Goal: Information Seeking & Learning: Check status

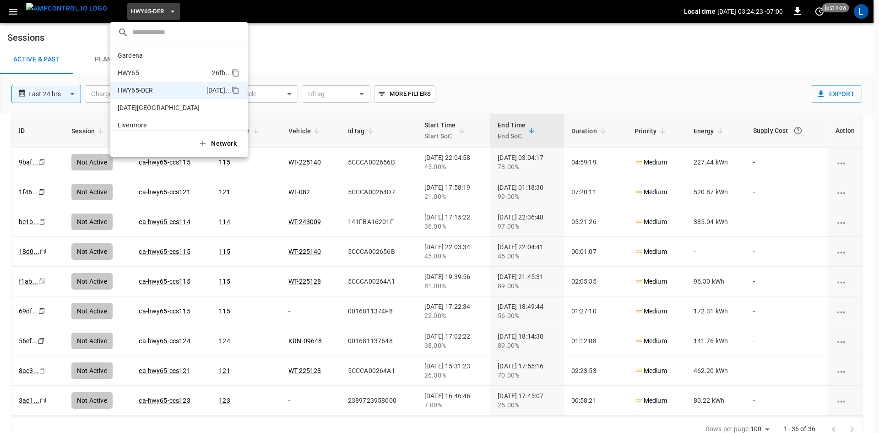
click at [147, 70] on p "HWY65" at bounding box center [163, 72] width 91 height 9
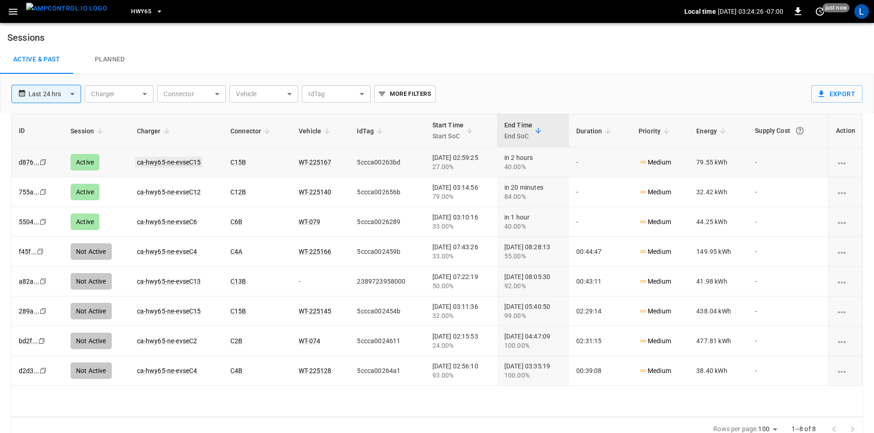
click at [178, 163] on link "ca-hwy65-ne-evseC15" at bounding box center [169, 162] width 68 height 11
click at [152, 191] on link "ca-hwy65-ne-evseC12" at bounding box center [169, 191] width 68 height 11
click at [166, 222] on link "ca-hwy65-ne-evseC6" at bounding box center [167, 221] width 64 height 11
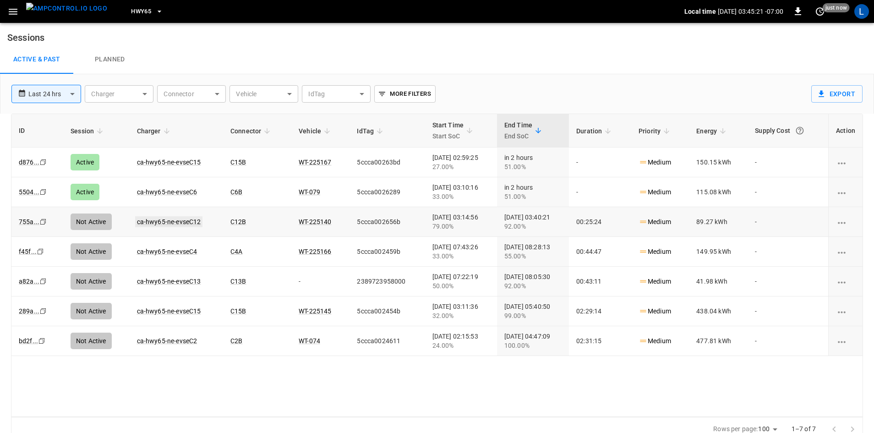
click at [179, 224] on link "ca-hwy65-ne-evseC12" at bounding box center [169, 221] width 68 height 11
click at [182, 190] on link "ca-hwy65-ne-evseC6" at bounding box center [167, 191] width 64 height 11
click at [190, 161] on link "ca-hwy65-ne-evseC15" at bounding box center [169, 162] width 68 height 11
click at [152, 193] on link "ca-hwy65-ne-evseC6" at bounding box center [167, 191] width 64 height 11
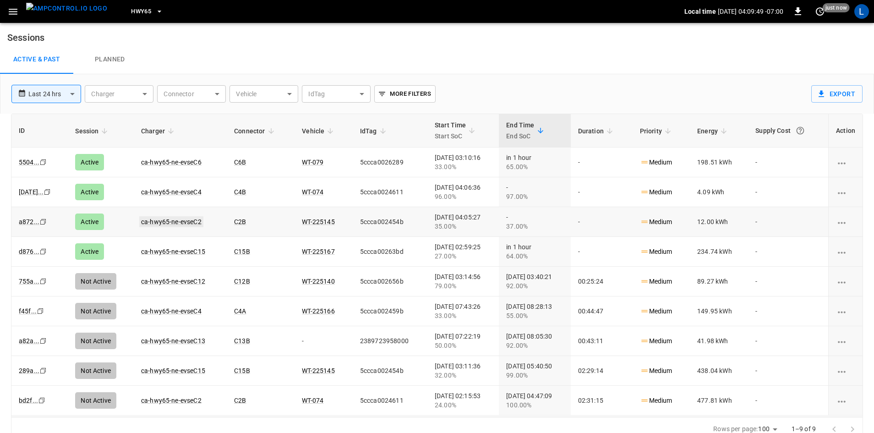
click at [177, 217] on link "ca-hwy65-ne-evseC2" at bounding box center [171, 221] width 64 height 11
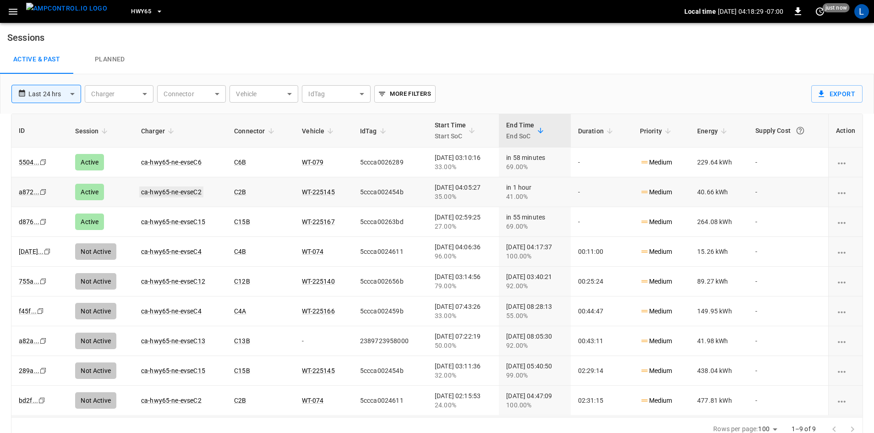
click at [184, 191] on link "ca-hwy65-ne-evseC2" at bounding box center [171, 191] width 64 height 11
click at [180, 222] on link "ca-hwy65-ne-evseC15" at bounding box center [173, 221] width 68 height 11
click at [179, 193] on link "ca-hwy65-ne-evseC2" at bounding box center [171, 191] width 64 height 11
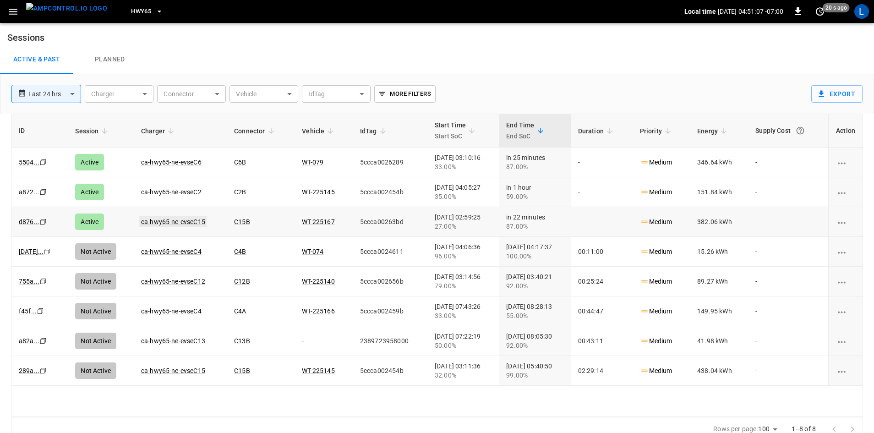
click at [193, 222] on link "ca-hwy65-ne-evseC15" at bounding box center [173, 221] width 68 height 11
click at [187, 159] on link "ca-hwy65-ne-evseC6" at bounding box center [171, 162] width 64 height 11
